Goal: Task Accomplishment & Management: Use online tool/utility

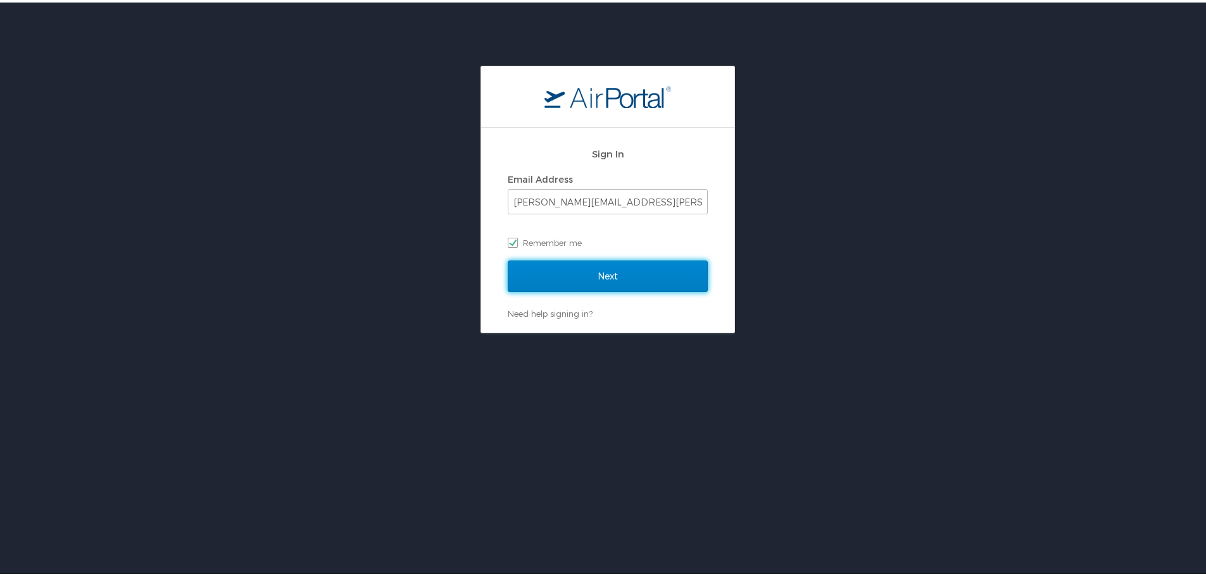
click at [585, 276] on input "Next" at bounding box center [608, 274] width 200 height 32
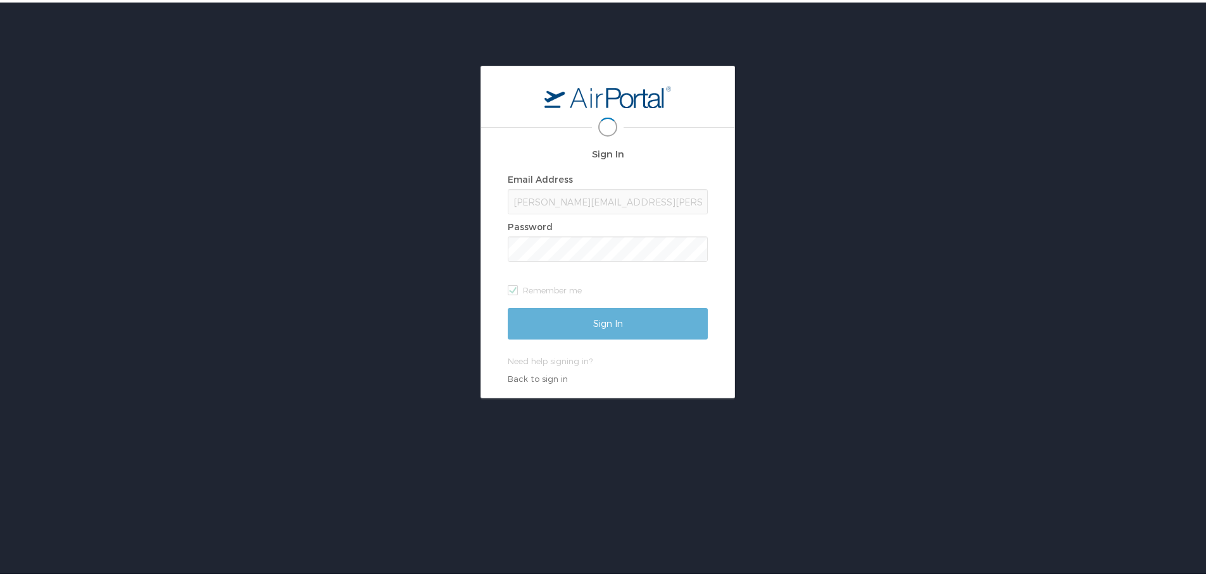
drag, startPoint x: 623, startPoint y: 259, endPoint x: 423, endPoint y: 211, distance: 205.7
click at [423, 211] on div "Sign In Email Address Jake.dauerman@shipmonk.com Password Remember me Sign In N…" at bounding box center [607, 229] width 1215 height 333
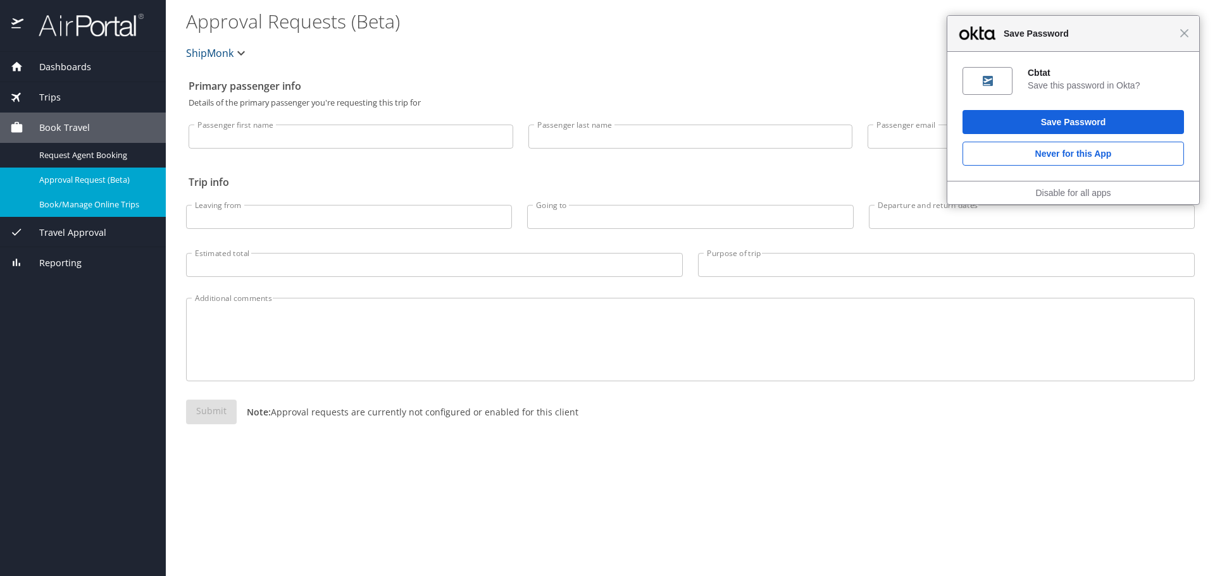
click at [82, 211] on div "Book/Manage Online Trips" at bounding box center [83, 204] width 146 height 15
